Goal: Find contact information: Find contact information

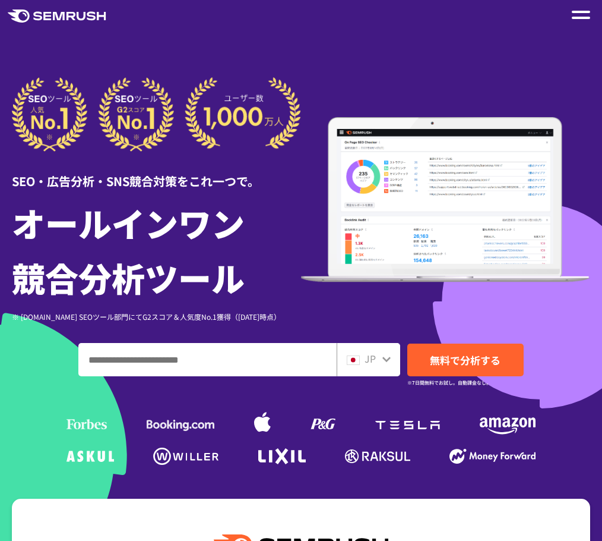
click at [578, 17] on span at bounding box center [581, 18] width 18 height 2
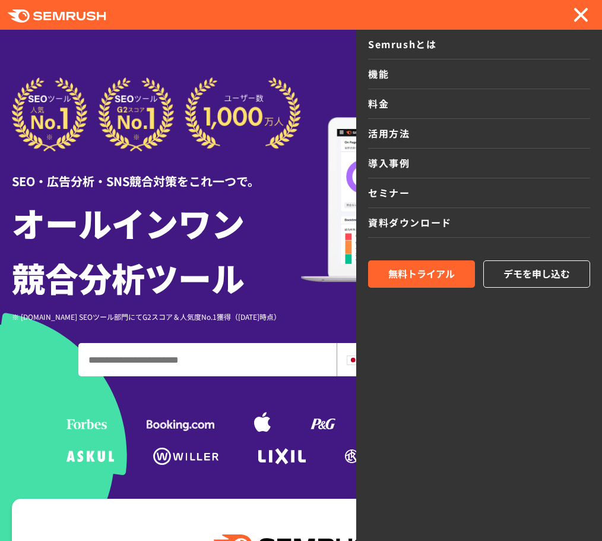
click at [448, 43] on link "Semrushとは" at bounding box center [479, 45] width 222 height 30
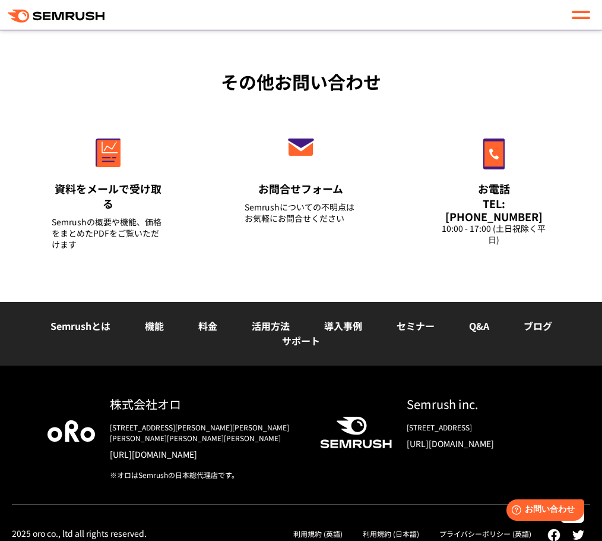
scroll to position [2934, 0]
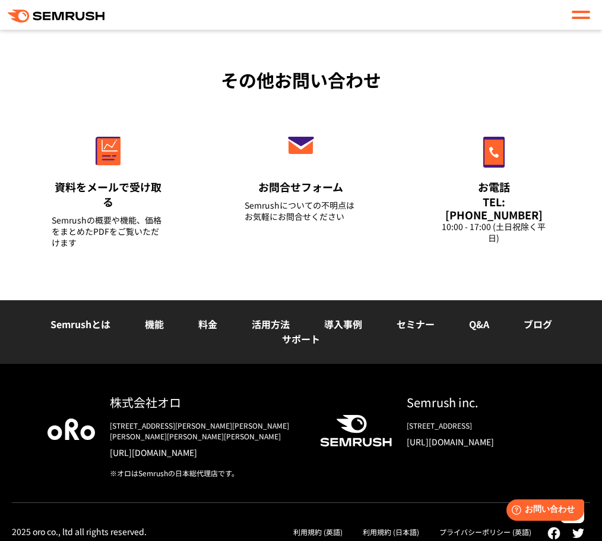
click at [156, 405] on div "株式会社オロ" at bounding box center [205, 401] width 191 height 17
copy div "株式会社オロ"
click at [165, 425] on div "[STREET_ADDRESS][PERSON_NAME][PERSON_NAME][PERSON_NAME][PERSON_NAME][PERSON_NAM…" at bounding box center [205, 430] width 191 height 21
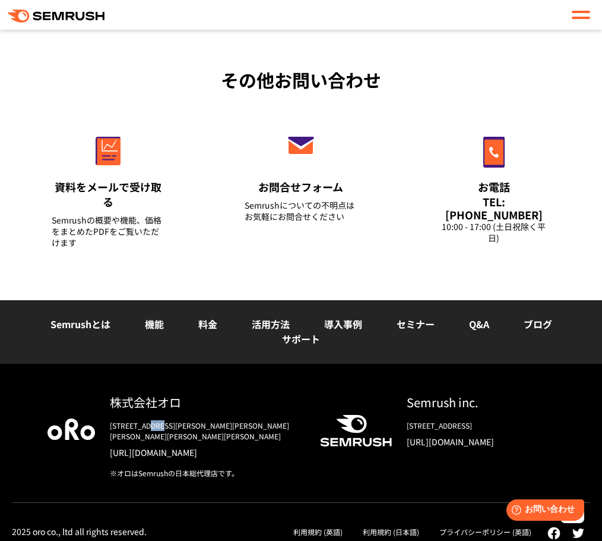
click at [170, 425] on div "[STREET_ADDRESS][PERSON_NAME][PERSON_NAME][PERSON_NAME][PERSON_NAME][PERSON_NAM…" at bounding box center [205, 430] width 191 height 21
copy div "東京都"
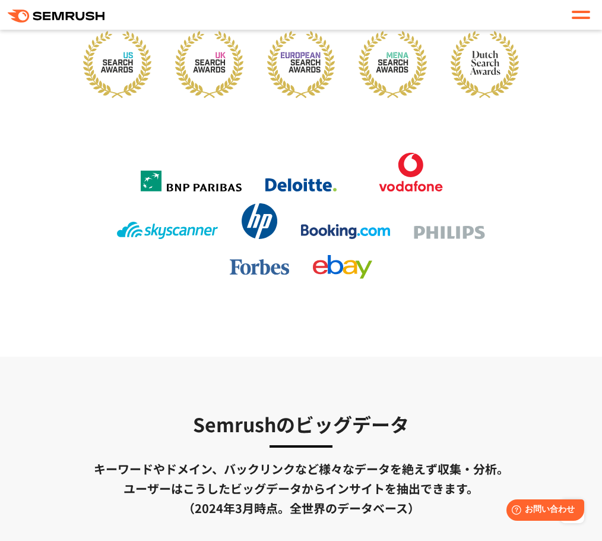
scroll to position [2162, 0]
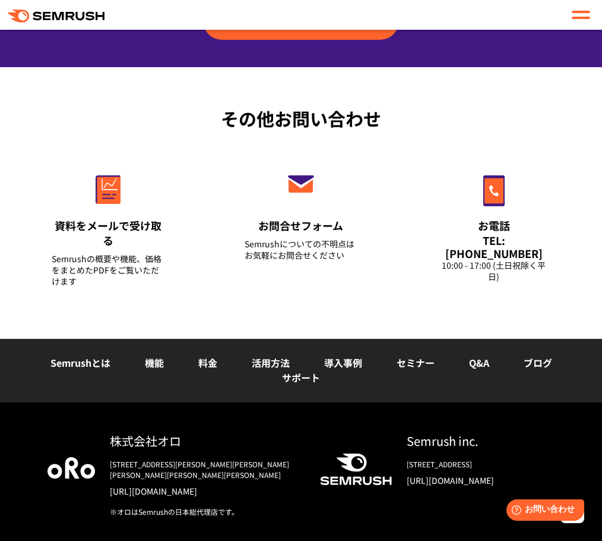
scroll to position [4653, 0]
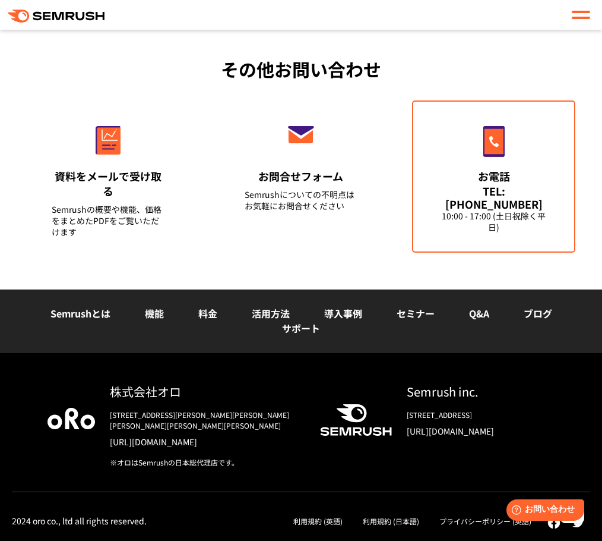
click at [469, 203] on div "TEL: [PHONE_NUMBER]" at bounding box center [493, 197] width 113 height 26
drag, startPoint x: 469, startPoint y: 203, endPoint x: 525, endPoint y: 206, distance: 55.9
click at [525, 206] on div "TEL: [PHONE_NUMBER]" at bounding box center [493, 197] width 113 height 26
copy div "[PHONE_NUMBER]"
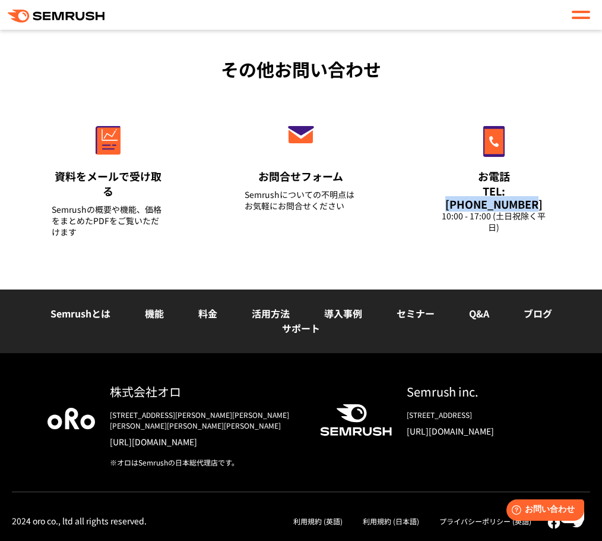
click at [408, 520] on link "利用規約 (日本語)" at bounding box center [391, 521] width 56 height 10
